Goal: Task Accomplishment & Management: Complete application form

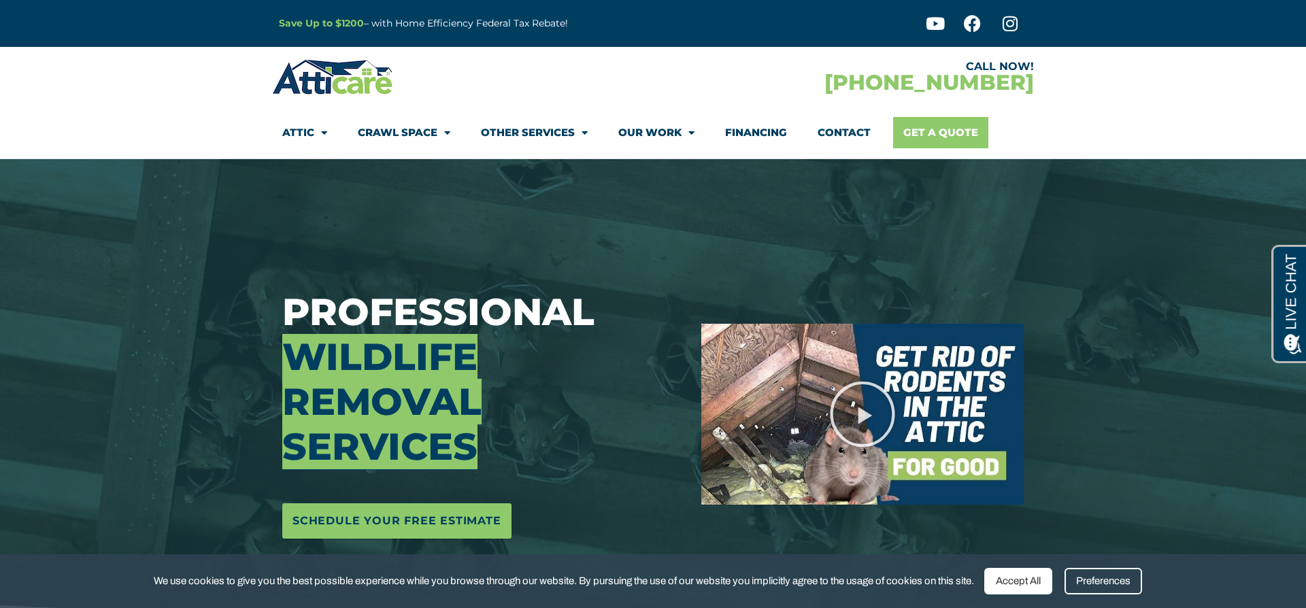
click at [933, 127] on link "Get A Quote" at bounding box center [940, 132] width 95 height 31
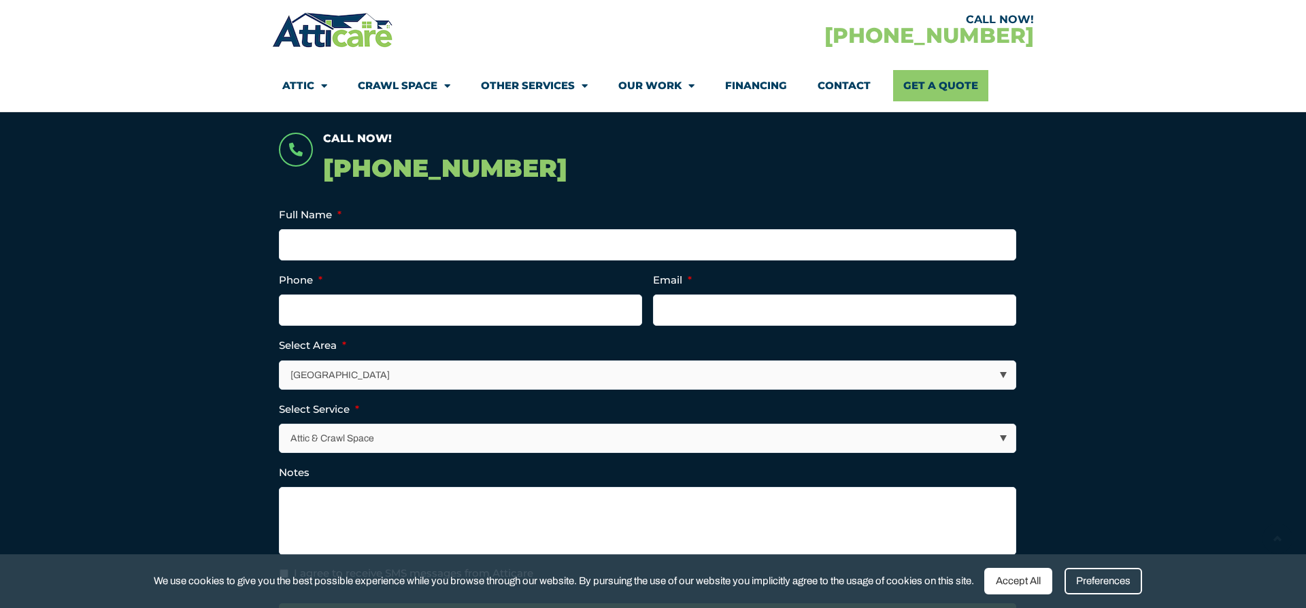
scroll to position [362, 0]
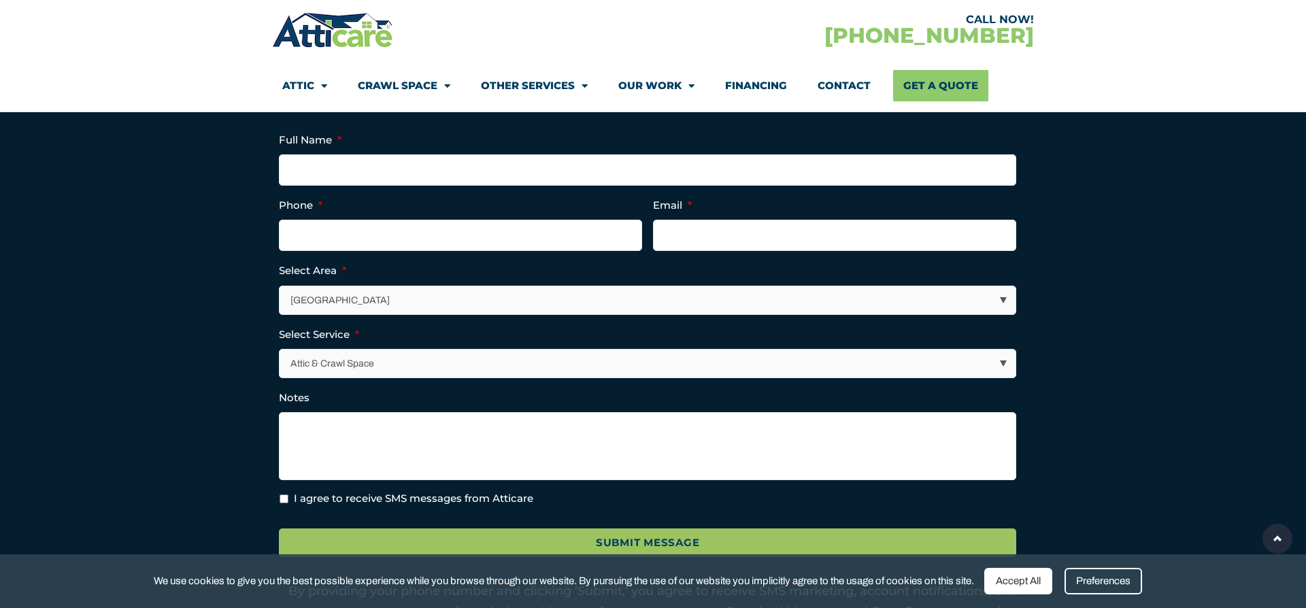
click at [657, 293] on select "Los Angeles Area San Francisco Bay Area New Jersey / New York Area Other Areas" at bounding box center [648, 300] width 736 height 28
select select "[GEOGRAPHIC_DATA]"
click at [280, 286] on select "Los Angeles Area San Francisco Bay Area New Jersey / New York Area Other Areas" at bounding box center [648, 300] width 736 height 28
click at [613, 369] on select "Attic & Crawl Space Insulation Roofing Solar Energy Other Services" at bounding box center [648, 364] width 736 height 28
click at [280, 350] on select "Attic & Crawl Space Insulation Roofing Solar Energy Other Services" at bounding box center [648, 364] width 736 height 28
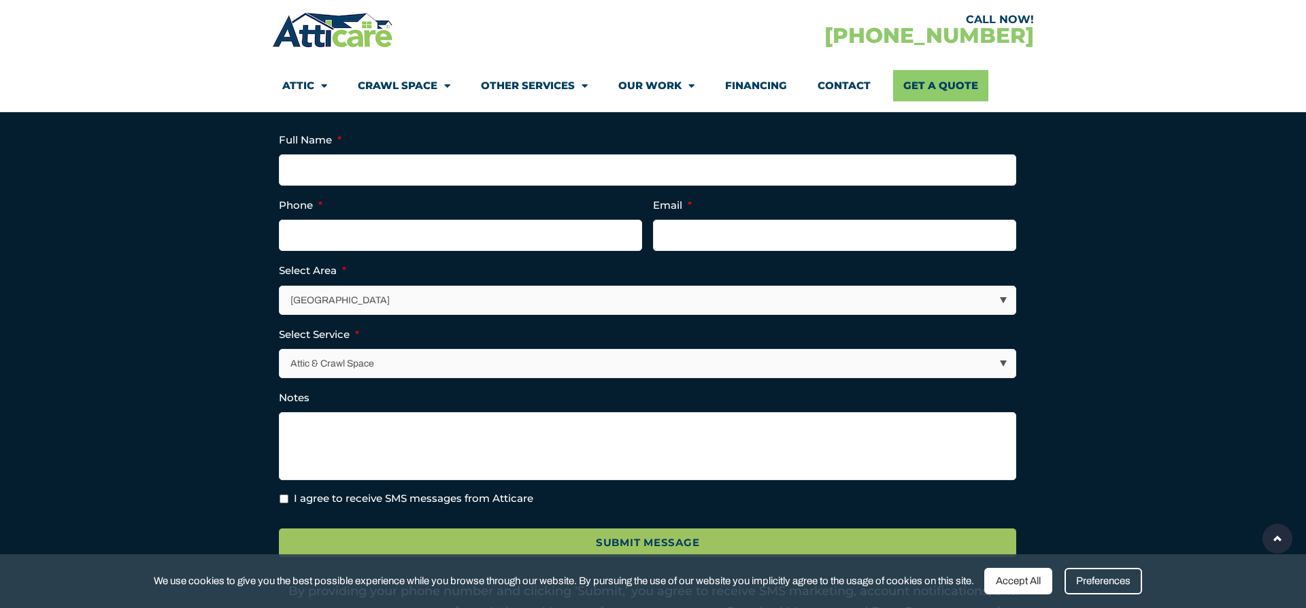
click at [613, 368] on select "Attic & Crawl Space Insulation Roofing Solar Energy Other Services" at bounding box center [648, 364] width 736 height 28
select select "Other Services"
click at [280, 350] on select "Attic & Crawl Space Insulation Roofing Solar Energy Other Services" at bounding box center [648, 364] width 736 height 28
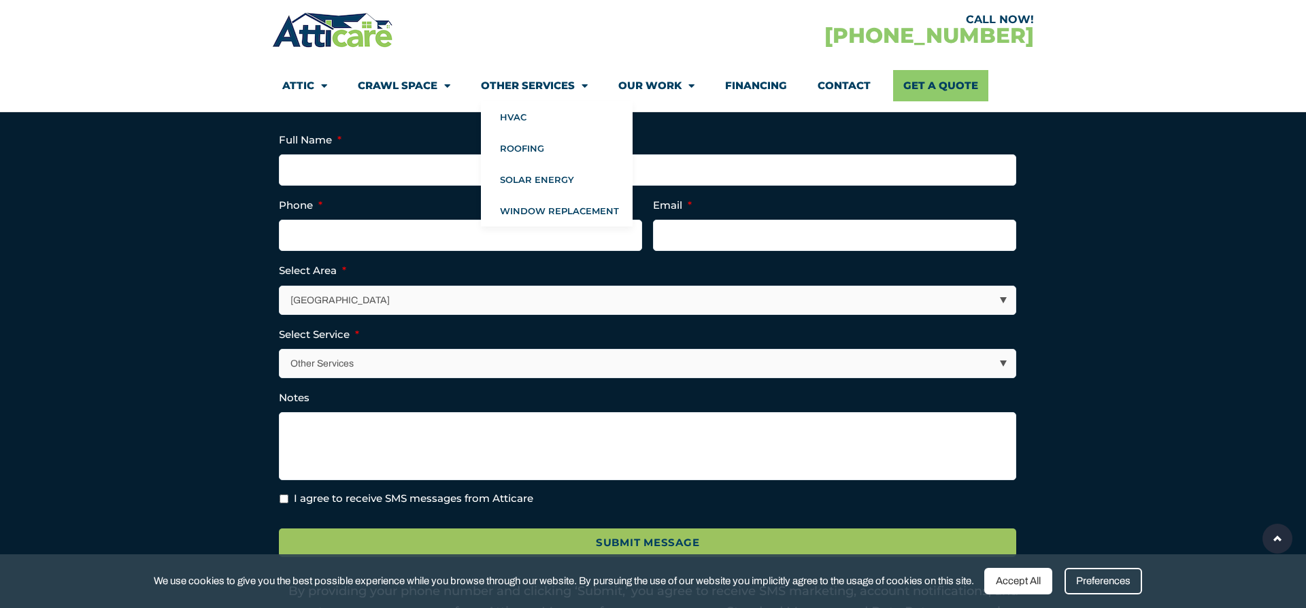
click at [528, 84] on link "Other Services" at bounding box center [534, 85] width 107 height 31
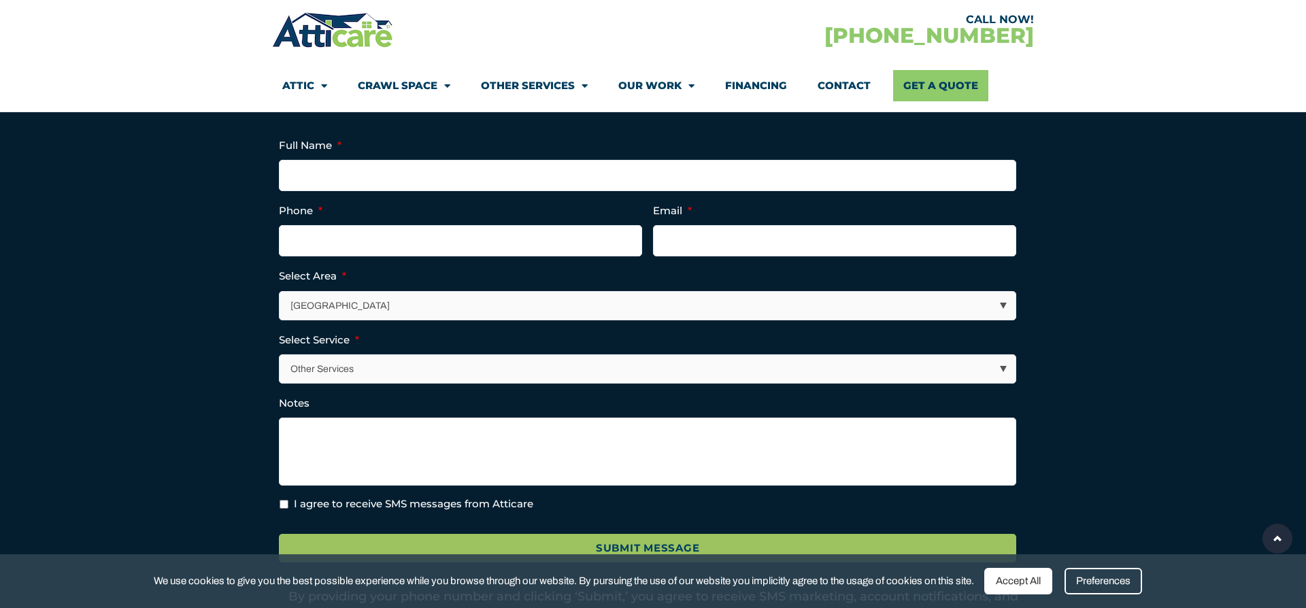
click at [528, 84] on link "Other Services" at bounding box center [534, 85] width 107 height 31
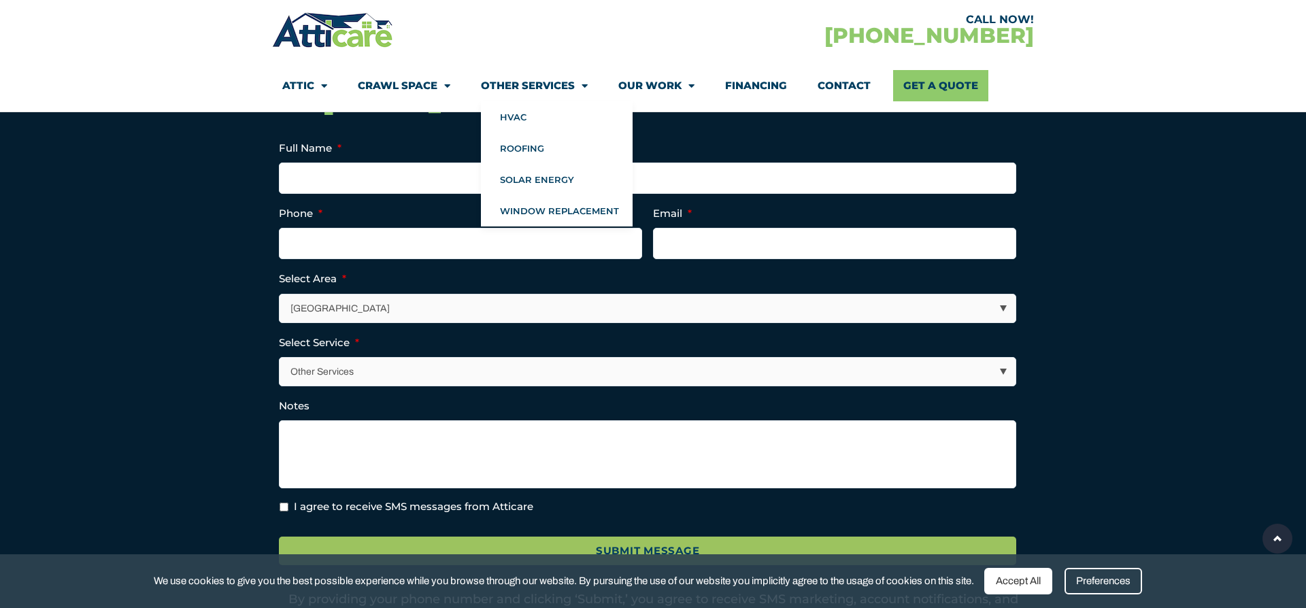
scroll to position [359, 0]
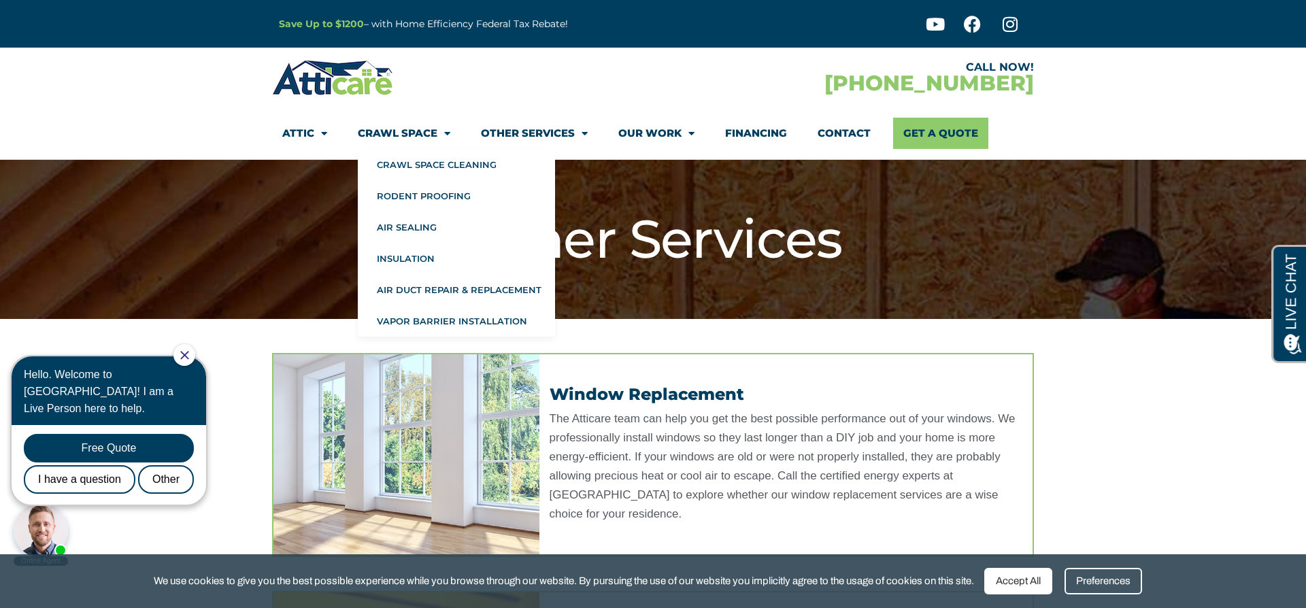
click at [399, 129] on link "Crawl Space" at bounding box center [404, 133] width 93 height 31
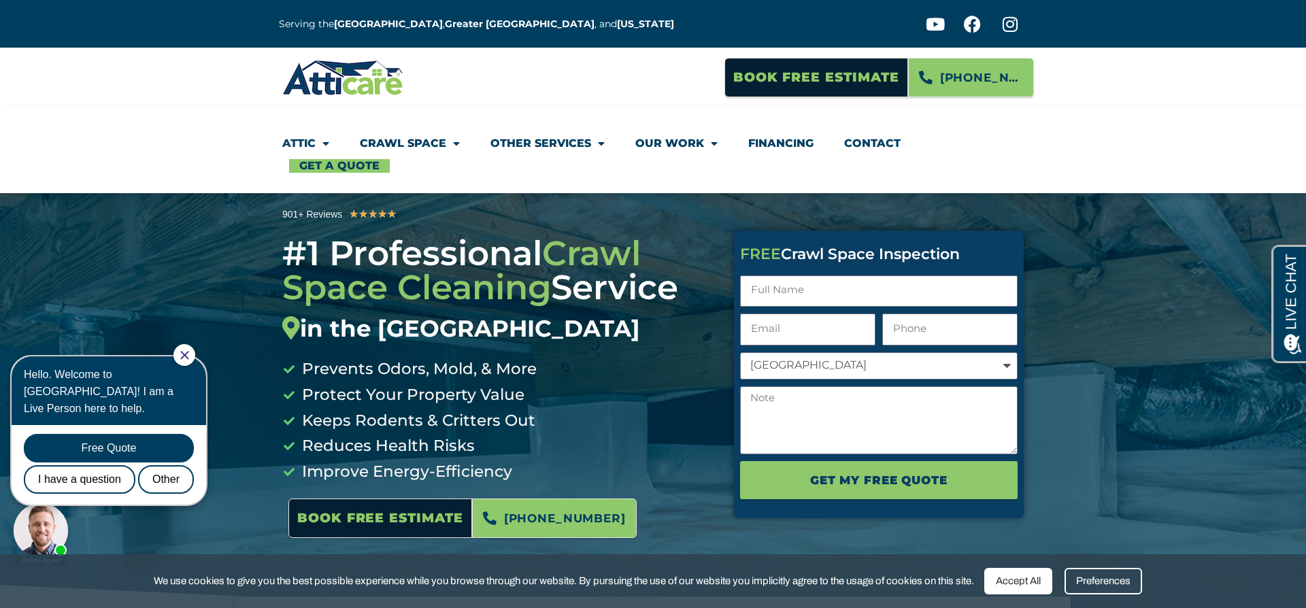
scroll to position [6, 0]
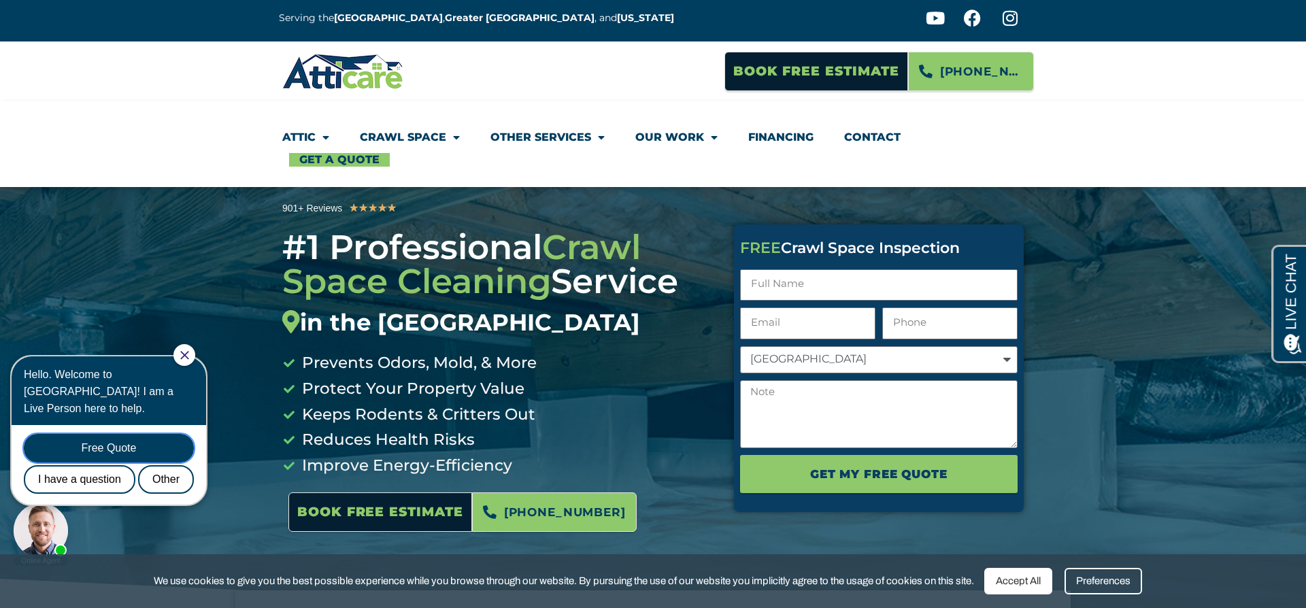
click at [165, 434] on div "Free Quote" at bounding box center [109, 448] width 170 height 29
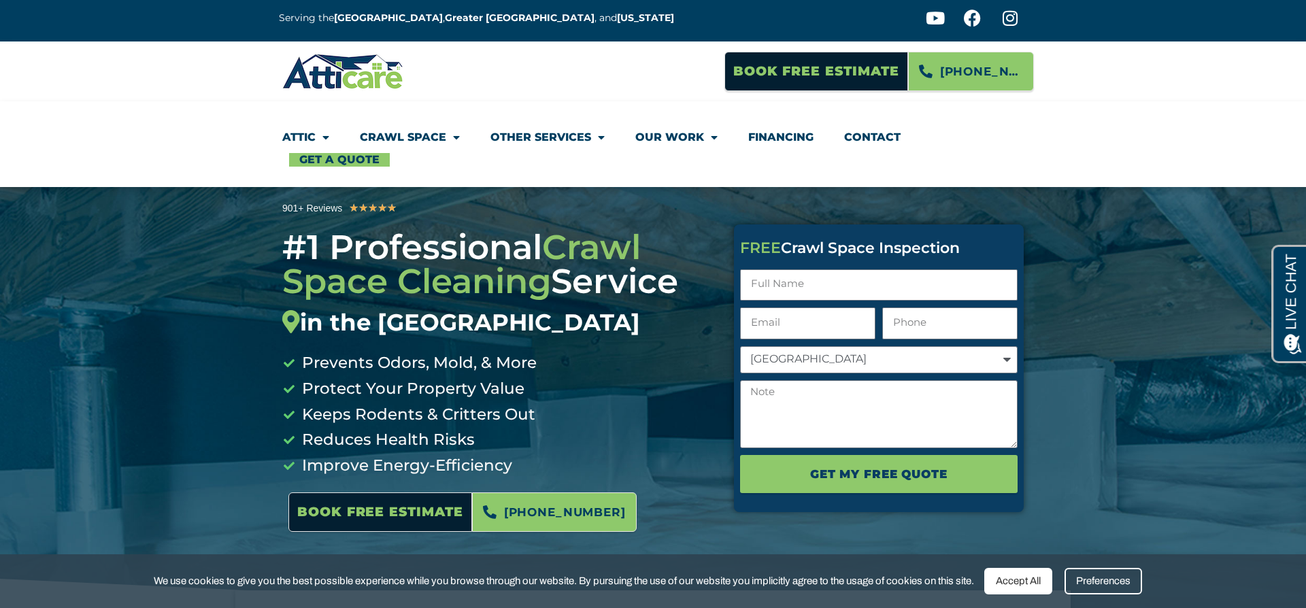
scroll to position [0, 0]
click at [810, 286] on input "Full Name" at bounding box center [879, 285] width 278 height 32
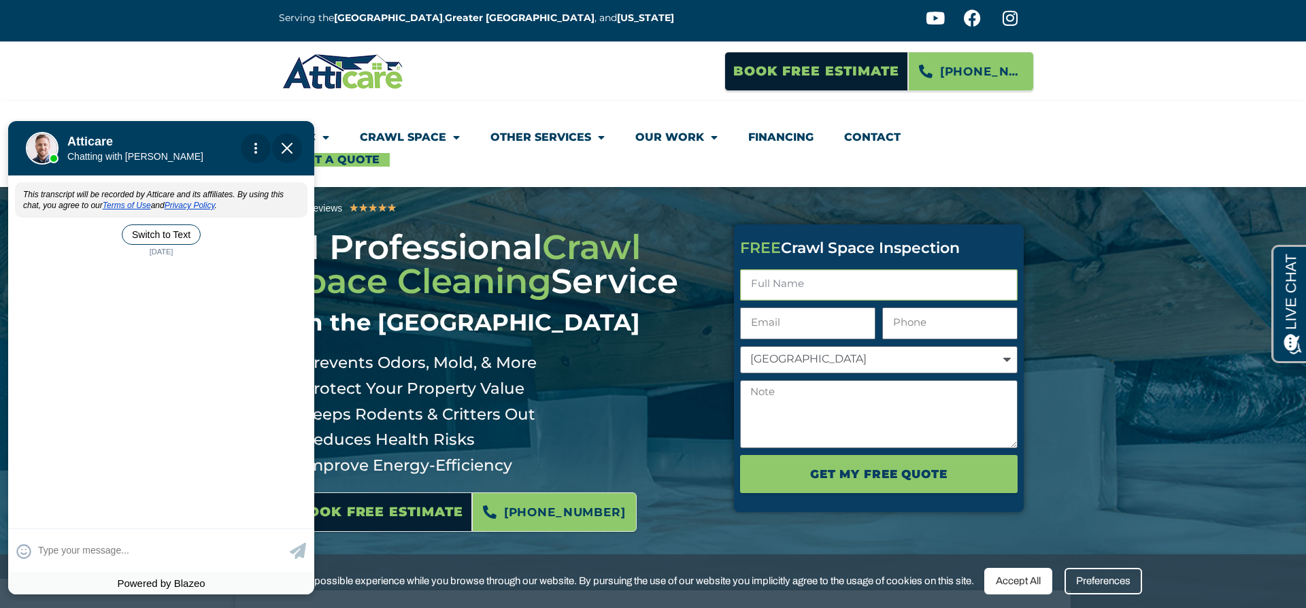
scroll to position [5, 0]
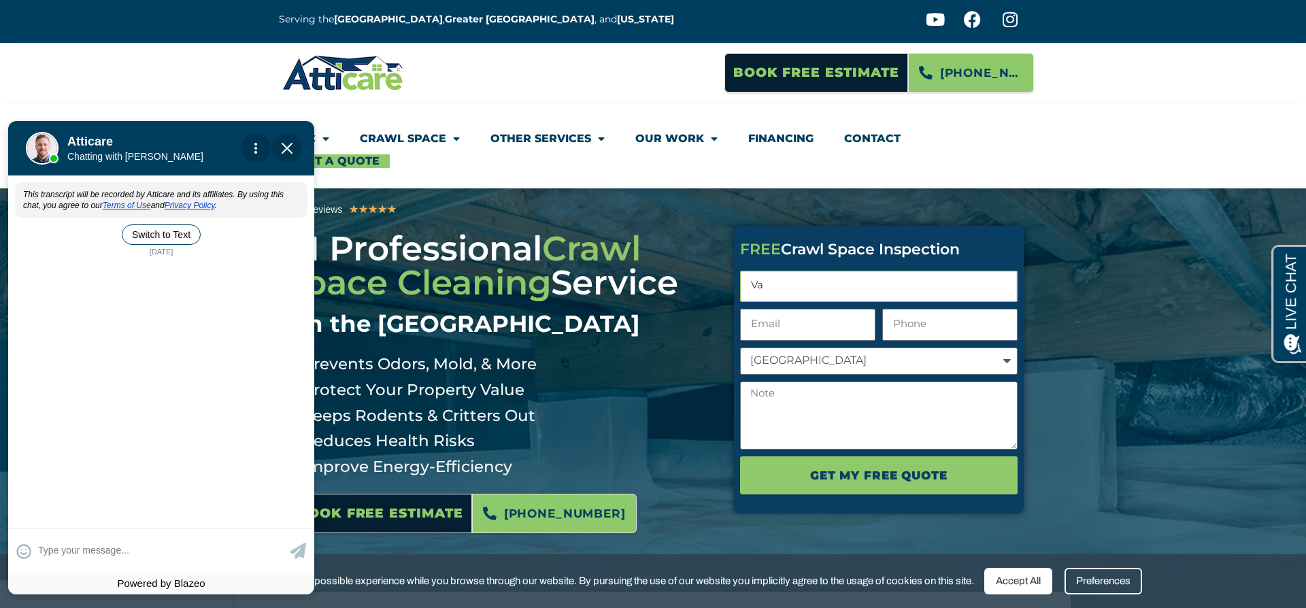
type input "Va"
type textarea "l"
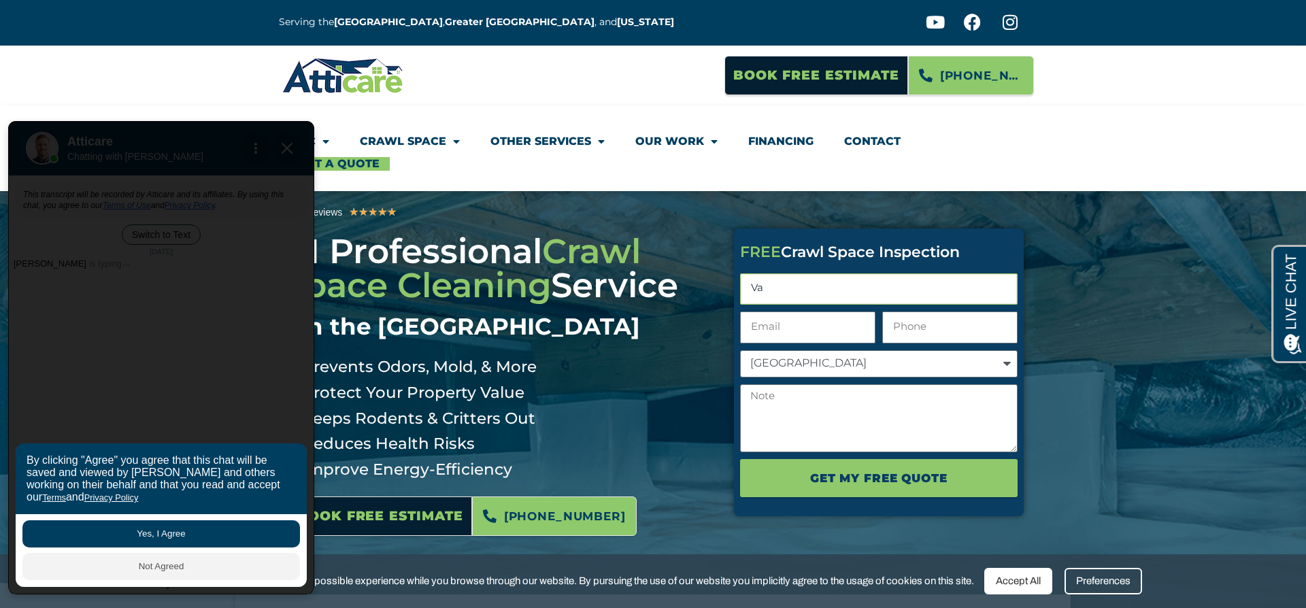
click at [809, 286] on input "Va" at bounding box center [879, 289] width 278 height 32
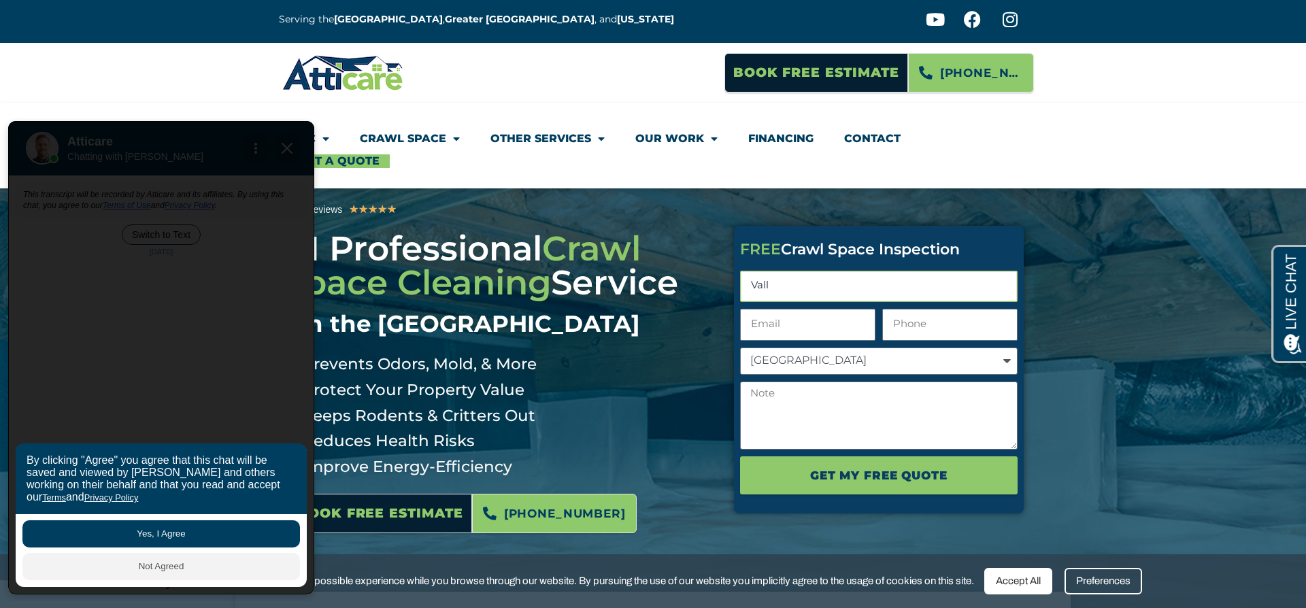
type input "Vall"
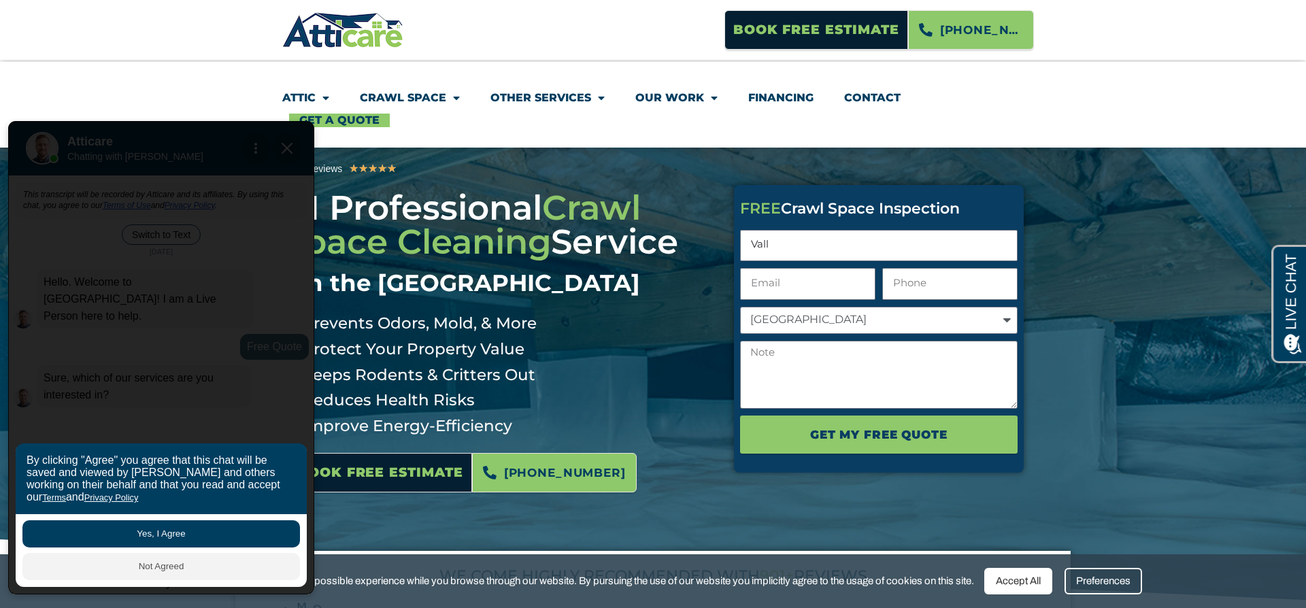
scroll to position [50, 0]
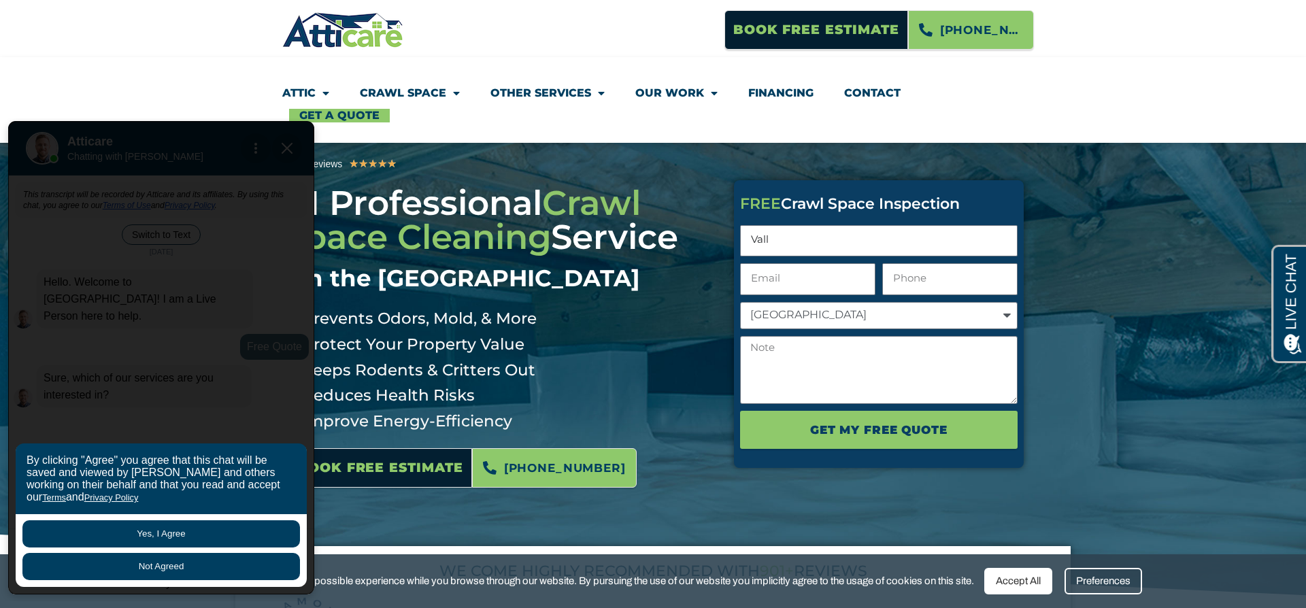
type input "iapp"
click at [99, 576] on button "Not Agreed" at bounding box center [161, 566] width 278 height 27
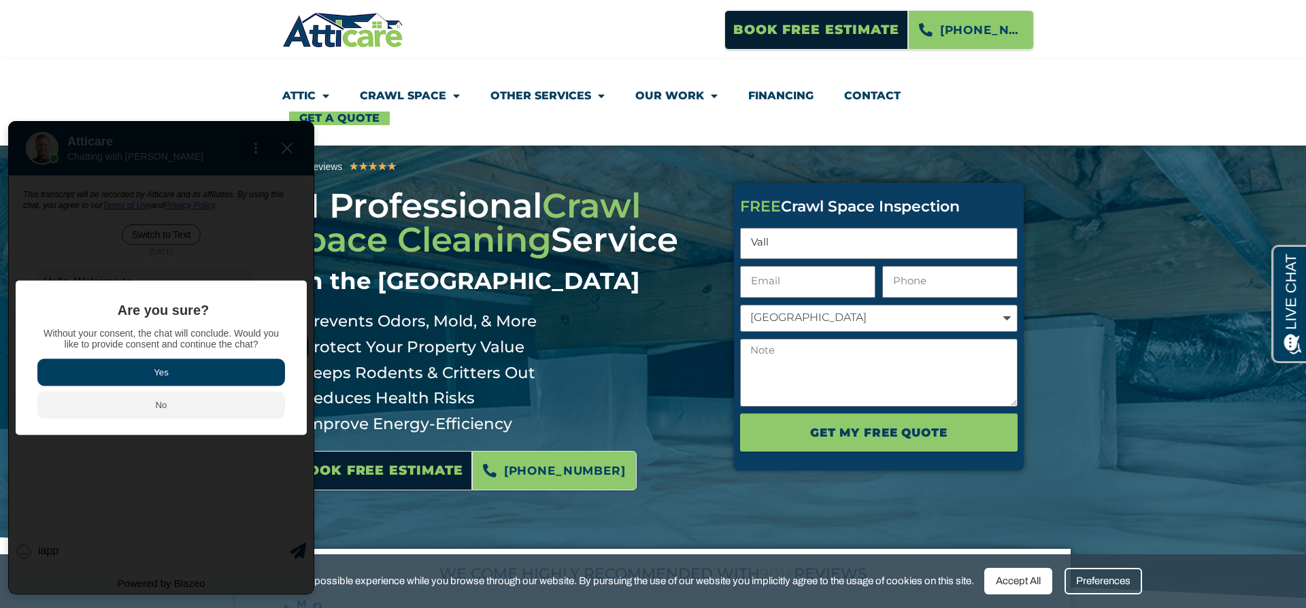
scroll to position [44, 0]
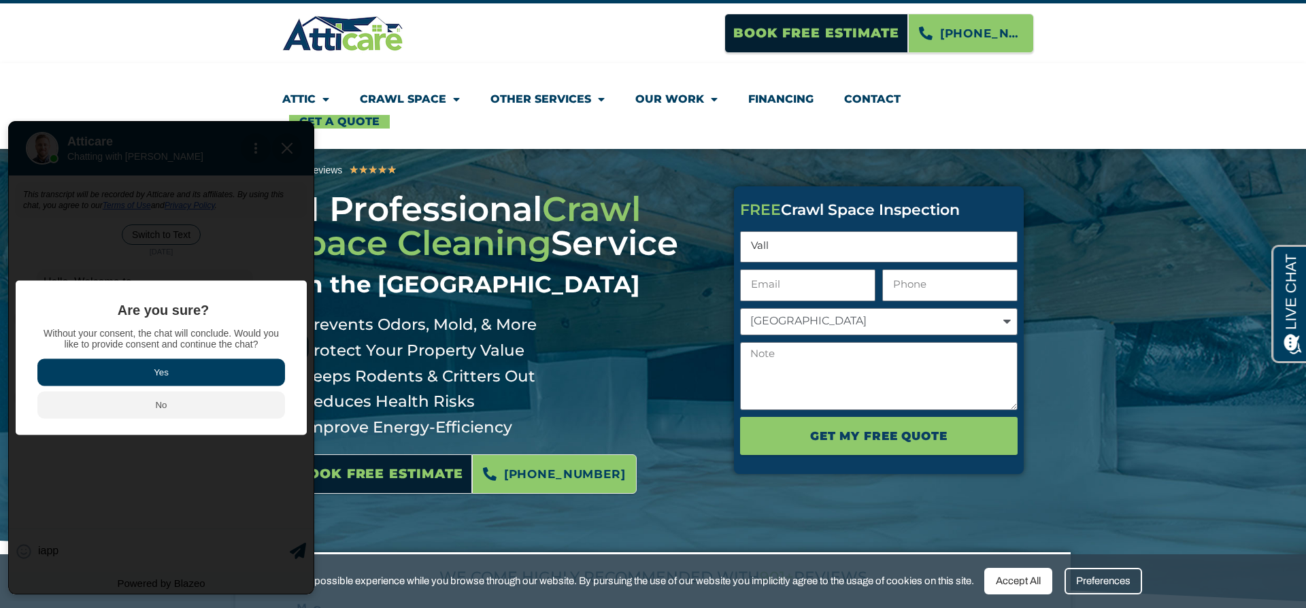
click at [229, 376] on button "Yes" at bounding box center [161, 372] width 248 height 27
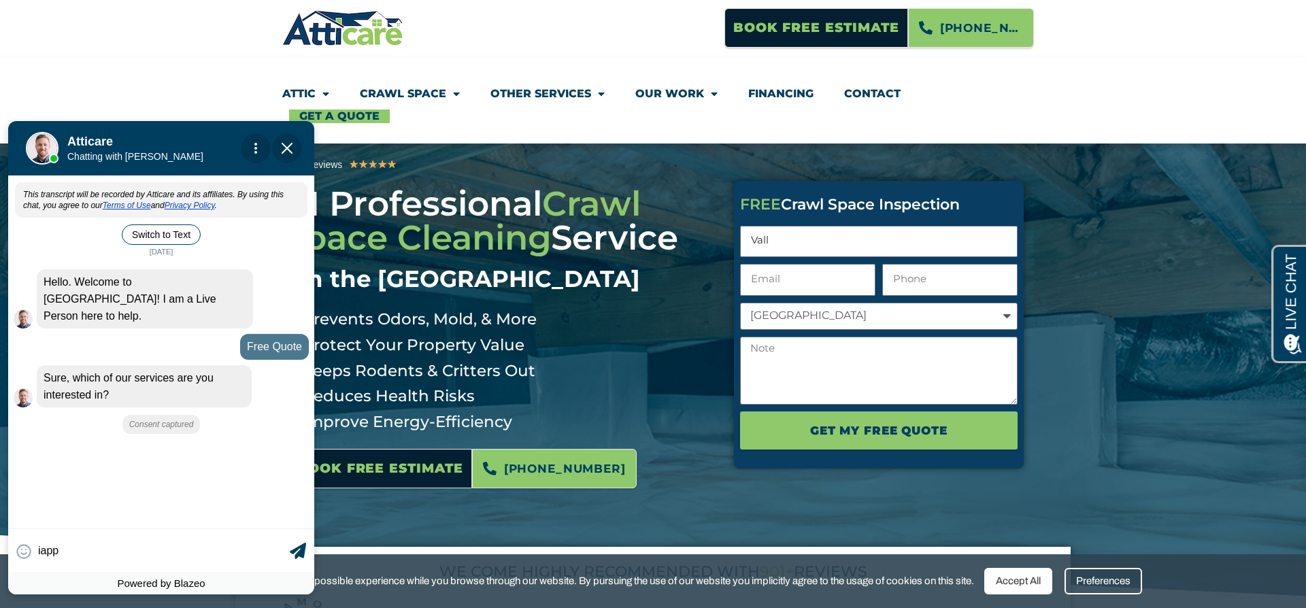
click at [229, 376] on div "Sure, which of our services are you interested in?" at bounding box center [144, 386] width 215 height 42
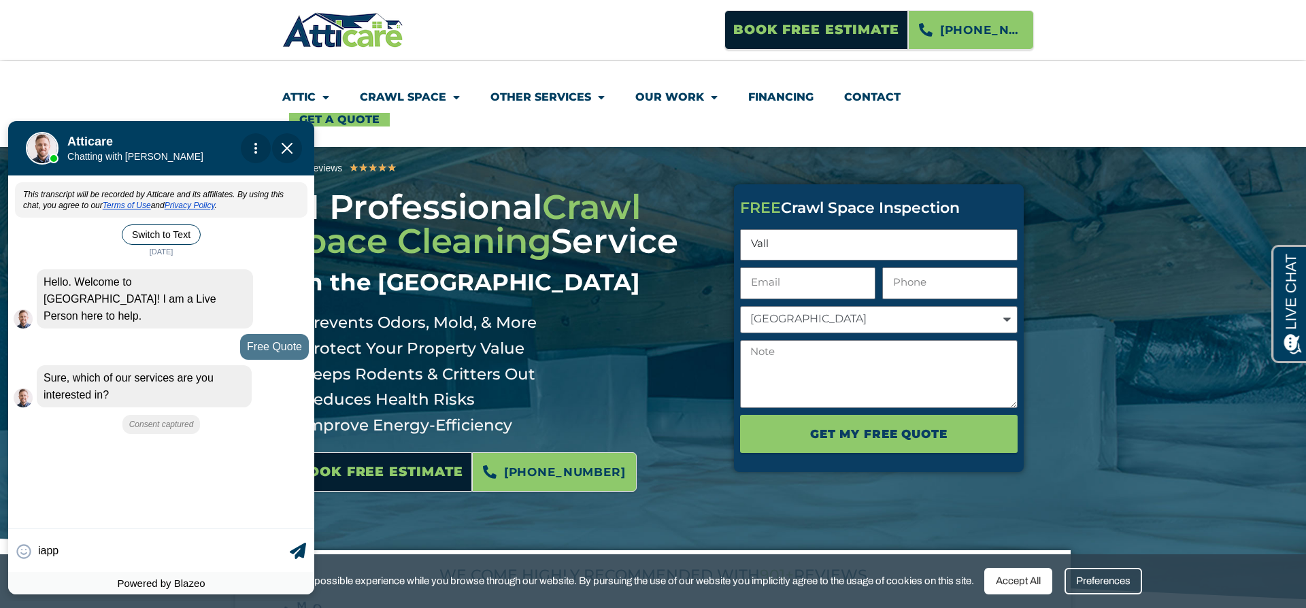
scroll to position [45, 0]
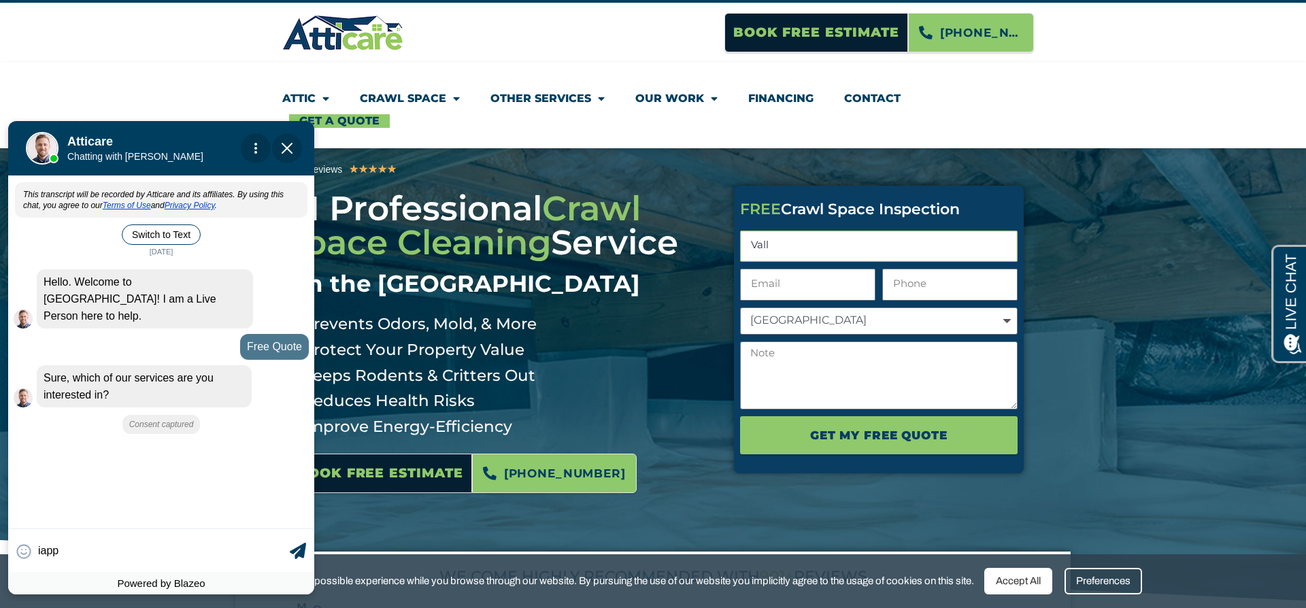
click at [828, 249] on input "Vall" at bounding box center [879, 247] width 278 height 32
